Goal: Information Seeking & Learning: Check status

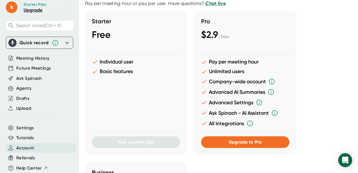
scroll to position [116, 0]
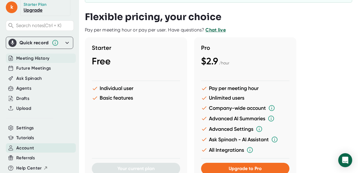
click at [31, 56] on span "Meeting History" at bounding box center [32, 58] width 33 height 7
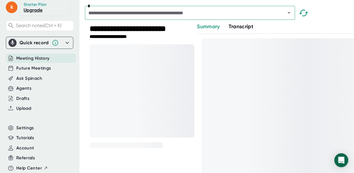
click at [246, 29] on span "Transcript" at bounding box center [240, 26] width 25 height 6
click at [112, 13] on input "text" at bounding box center [181, 13] width 189 height 8
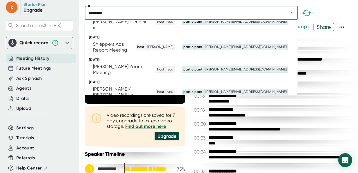
scroll to position [116, 0]
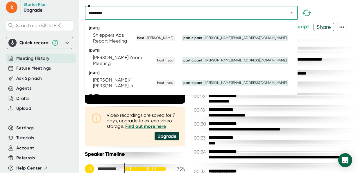
type input "********"
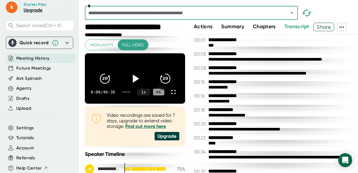
click at [122, 10] on input "text" at bounding box center [183, 13] width 193 height 8
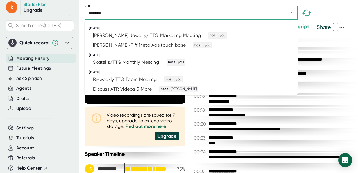
type input "********"
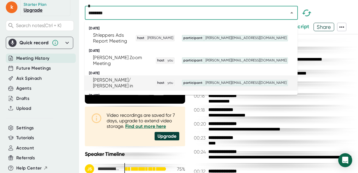
click at [142, 77] on div "[PERSON_NAME]/ [PERSON_NAME] in" at bounding box center [121, 83] width 56 height 12
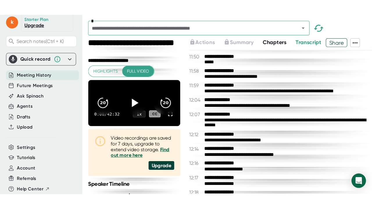
scroll to position [2495, 0]
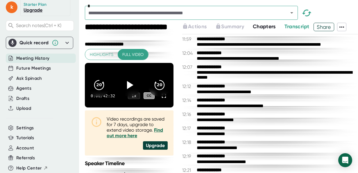
click at [228, 120] on div "**********" at bounding box center [276, 120] width 158 height 6
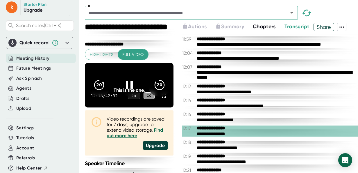
click at [163, 97] on div "20 20" at bounding box center [130, 84] width 84 height 23
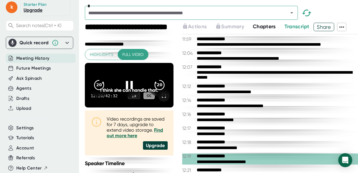
click at [163, 99] on icon at bounding box center [164, 95] width 7 height 7
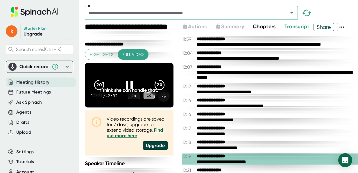
scroll to position [5, 0]
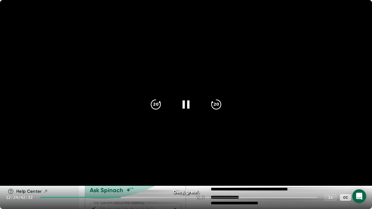
click at [358, 173] on icon at bounding box center [360, 197] width 7 height 7
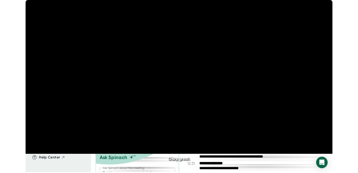
scroll to position [29, 0]
